Goal: Information Seeking & Learning: Understand process/instructions

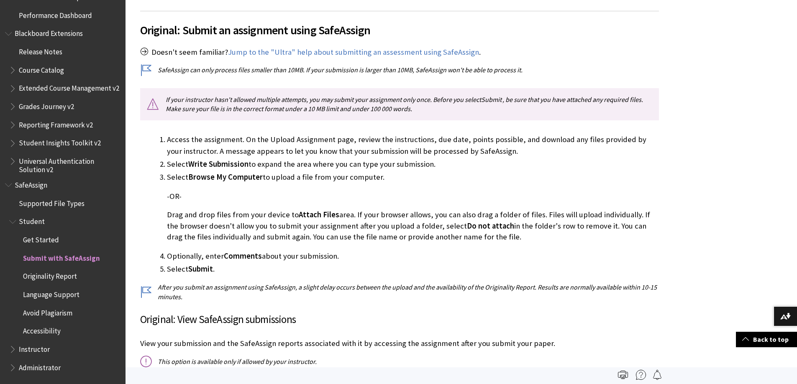
scroll to position [167, 0]
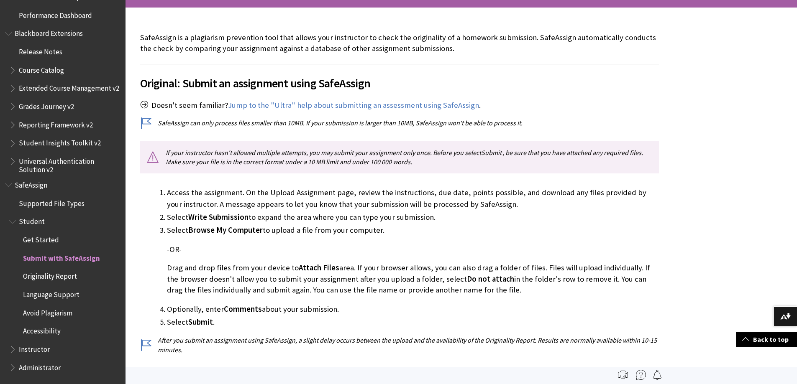
drag, startPoint x: 166, startPoint y: 265, endPoint x: 494, endPoint y: 293, distance: 328.3
click at [494, 293] on p "Drag and drop files from your device to Attach Files area. If your browser allo…" at bounding box center [413, 279] width 492 height 33
copy p "Drag and drop files from your device to Attach Files area. If your browser allo…"
click at [430, 240] on li "Select Browse My Computer to upload a file from your computer. -OR- Drag and dr…" at bounding box center [413, 260] width 492 height 71
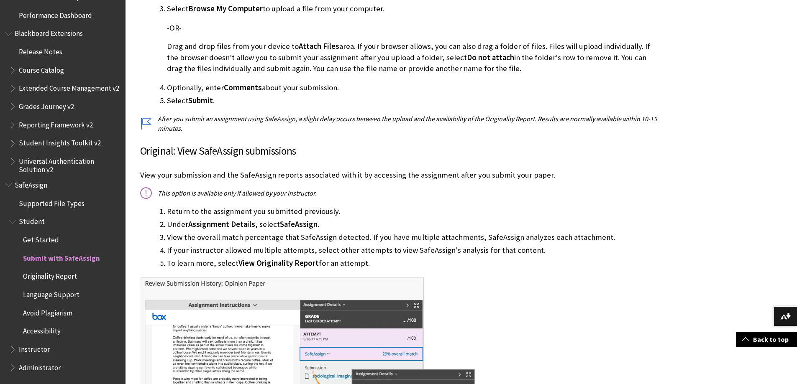
scroll to position [418, 0]
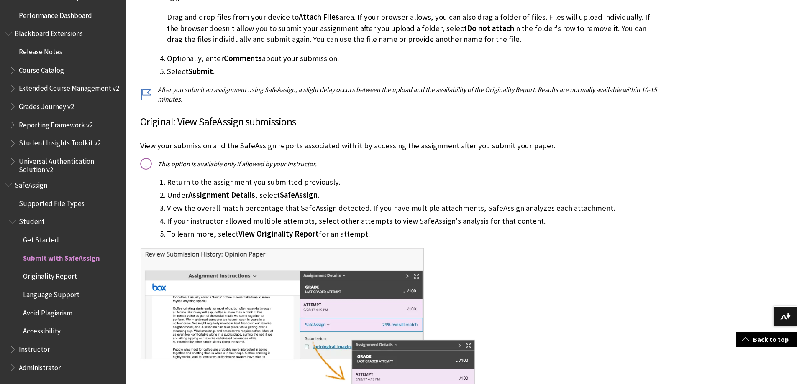
drag, startPoint x: 167, startPoint y: 180, endPoint x: 381, endPoint y: 233, distance: 220.3
click at [381, 233] on ol "Return to the assignment you submitted previously. Under Assignment Details , s…" at bounding box center [399, 209] width 519 height 64
copy ol "Return to the assignment you submitted previously. Under Assignment Details , s…"
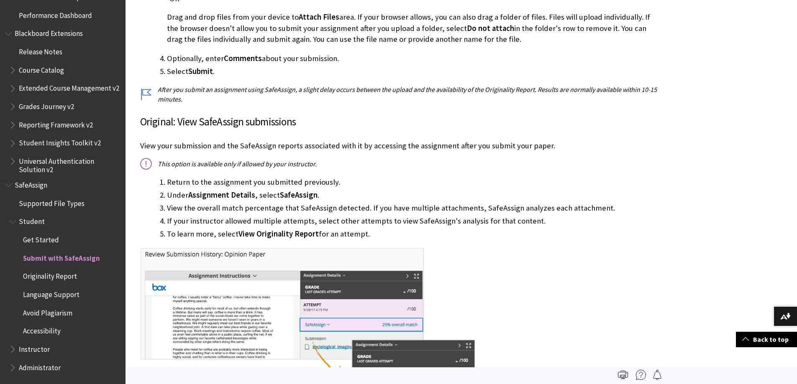
click at [335, 178] on li "Return to the assignment you submitted previously." at bounding box center [413, 183] width 492 height 12
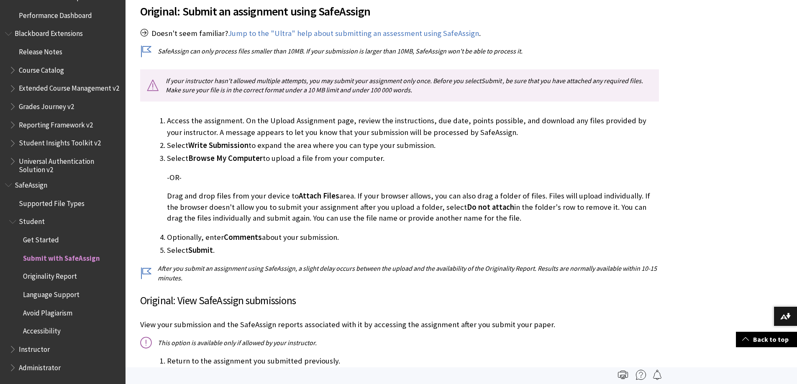
scroll to position [167, 0]
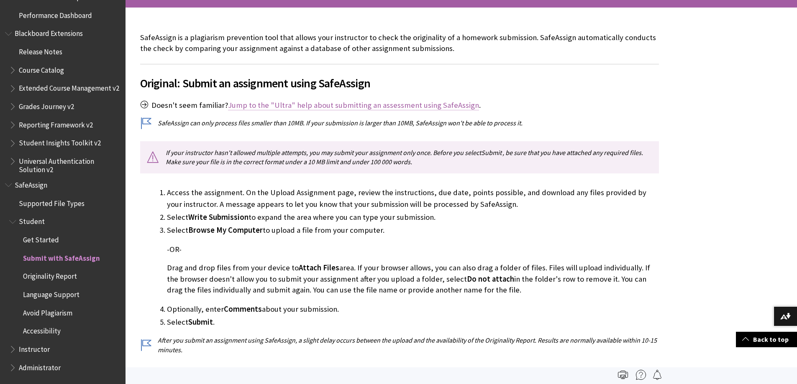
click at [377, 110] on link "Jump to the "Ultra" help about submitting an assessment using SafeAssign" at bounding box center [353, 105] width 251 height 10
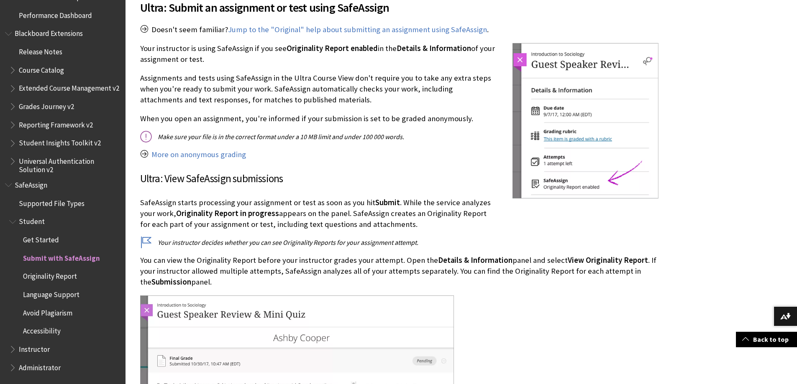
click at [378, 103] on p "Assignments and tests using SafeAssign in the Ultra Course View don't require y…" at bounding box center [399, 89] width 519 height 33
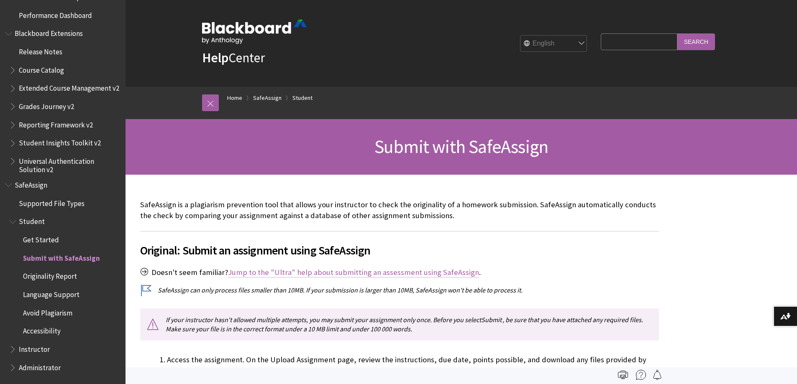
click at [330, 275] on link "Jump to the "Ultra" help about submitting an assessment using SafeAssign" at bounding box center [353, 273] width 251 height 10
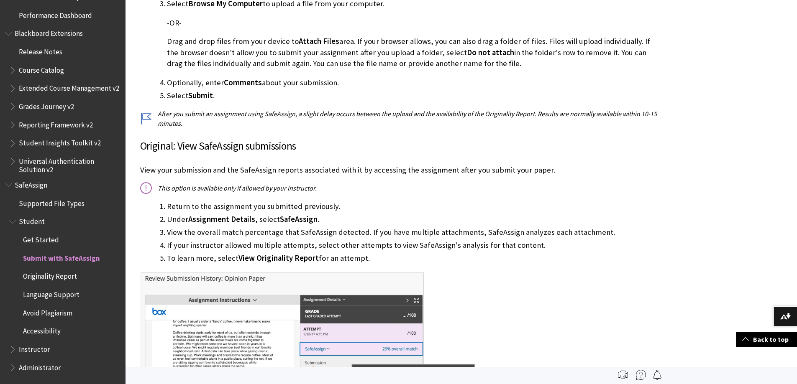
scroll to position [196, 0]
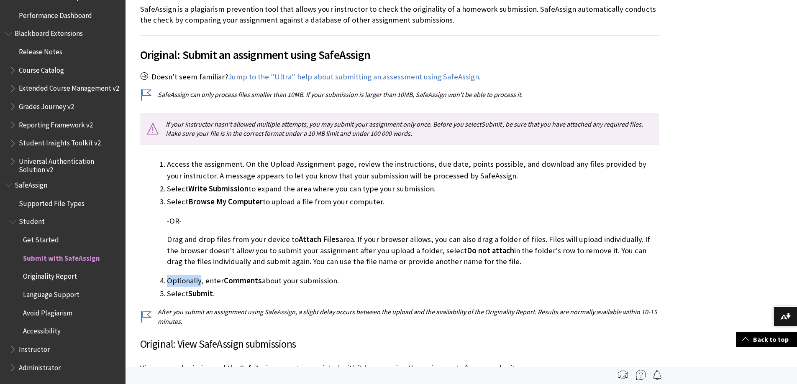
drag, startPoint x: 167, startPoint y: 278, endPoint x: 201, endPoint y: 280, distance: 33.5
click at [201, 280] on li "Optionally, enter Comments about your submission." at bounding box center [413, 281] width 492 height 12
copy li "Optionally"
click at [287, 216] on p "-OR-" at bounding box center [413, 221] width 492 height 11
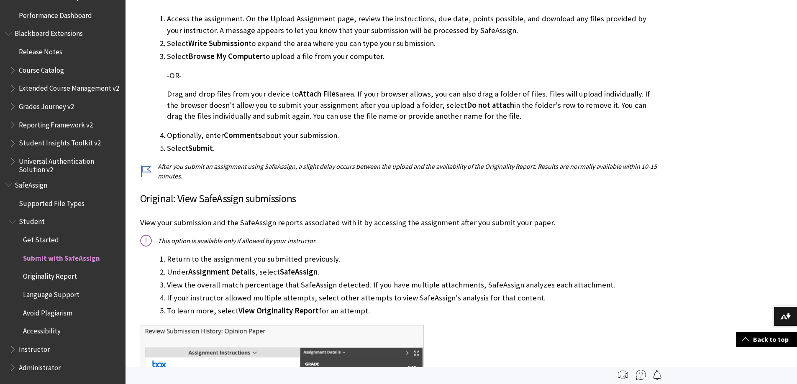
scroll to position [321, 0]
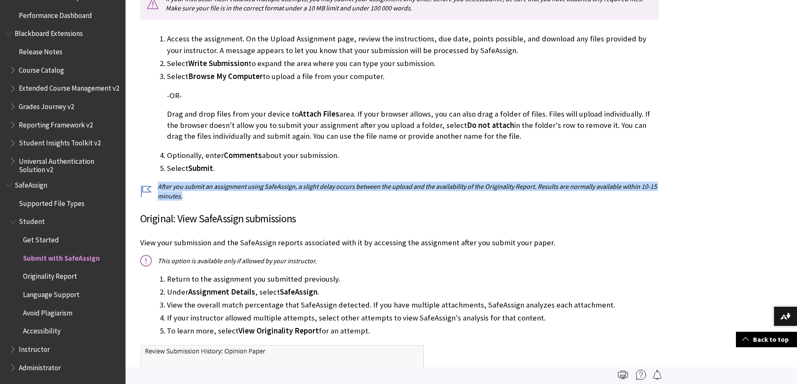
drag, startPoint x: 161, startPoint y: 186, endPoint x: 224, endPoint y: 149, distance: 72.5
click at [191, 196] on p "After you submit an assignment using SafeAssign, a slight delay occurs between …" at bounding box center [399, 191] width 519 height 19
copy p "After you submit an assignment using SafeAssign, a slight delay occurs between …"
